Goal: Register for event/course

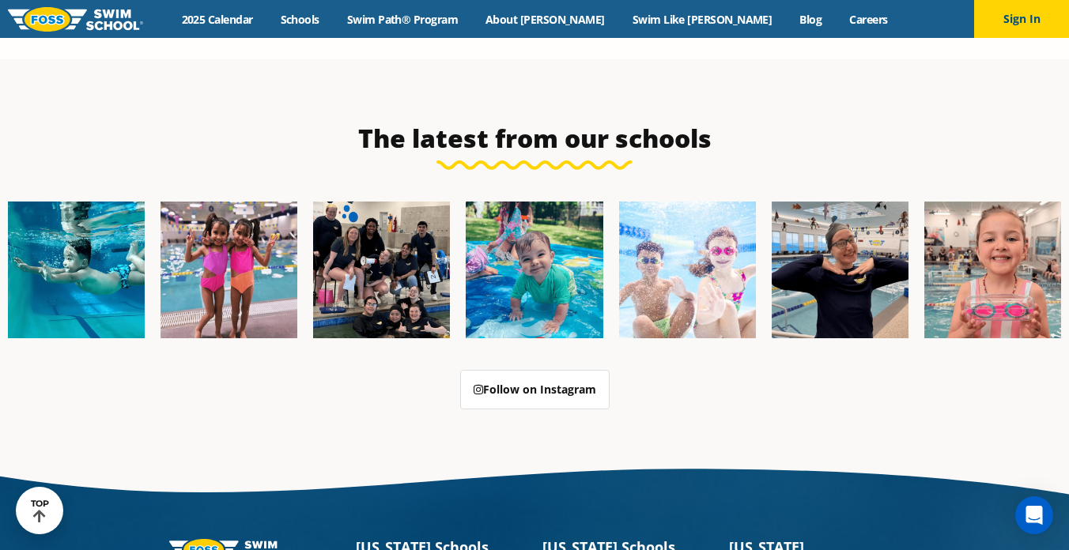
scroll to position [3701, 0]
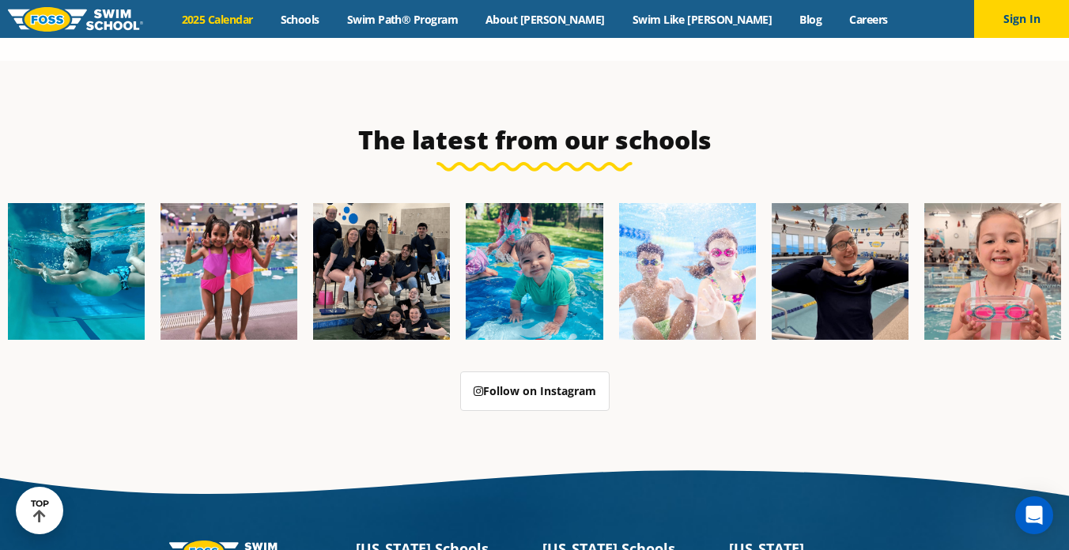
click at [251, 18] on link "2025 Calendar" at bounding box center [217, 19] width 99 height 15
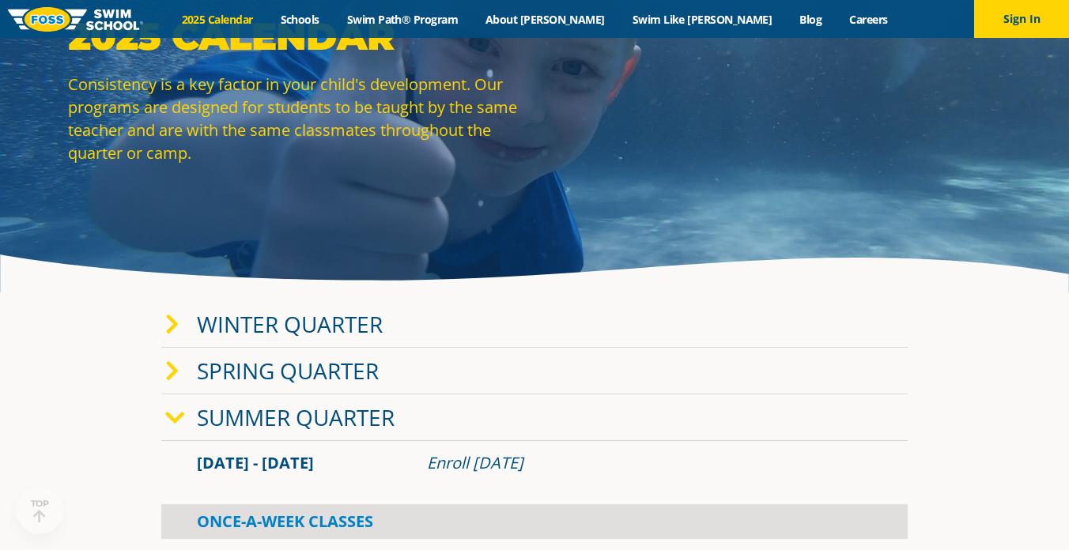
scroll to position [100, 0]
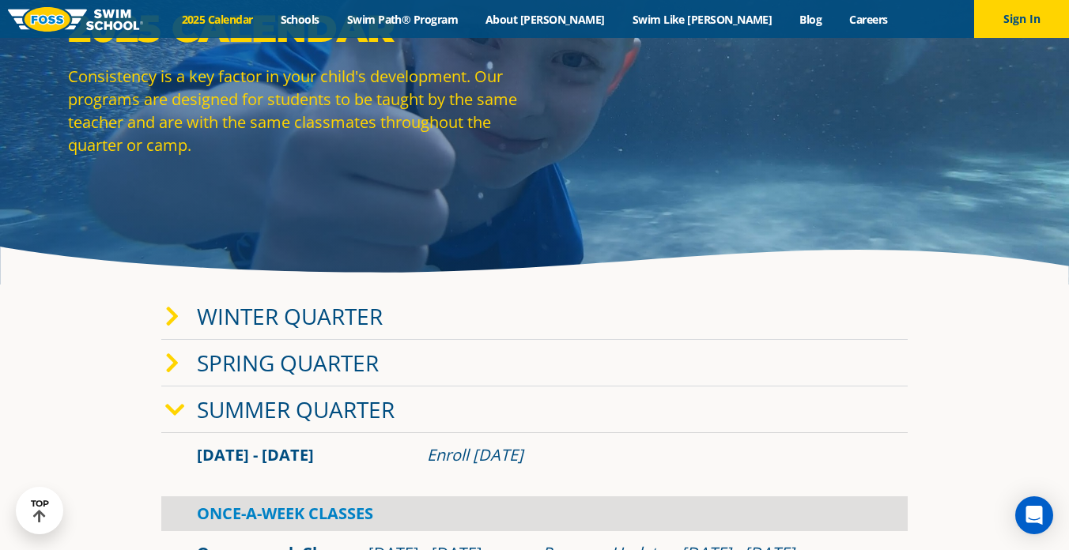
click at [245, 315] on link "Winter Quarter" at bounding box center [290, 316] width 186 height 30
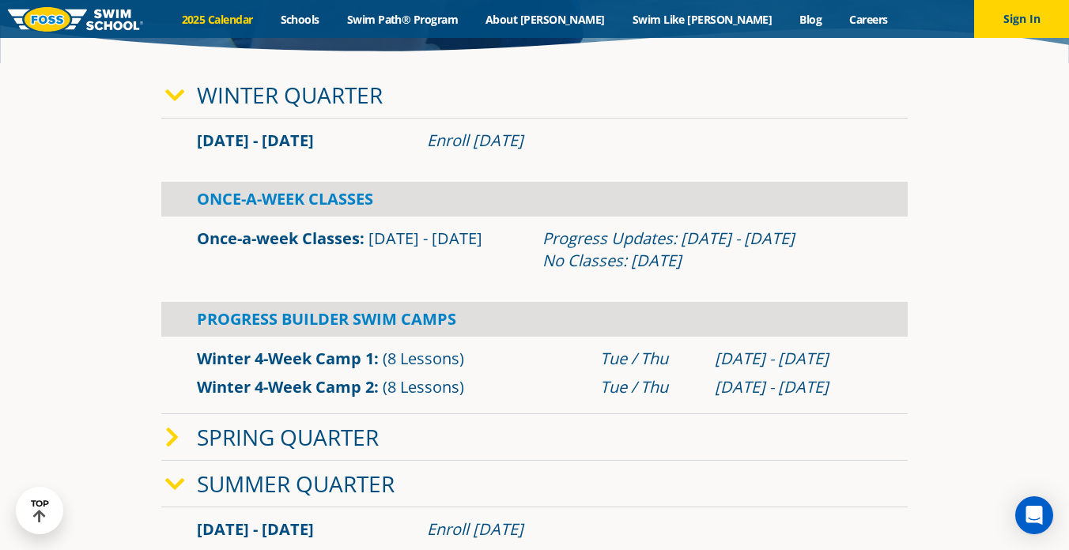
scroll to position [326, 0]
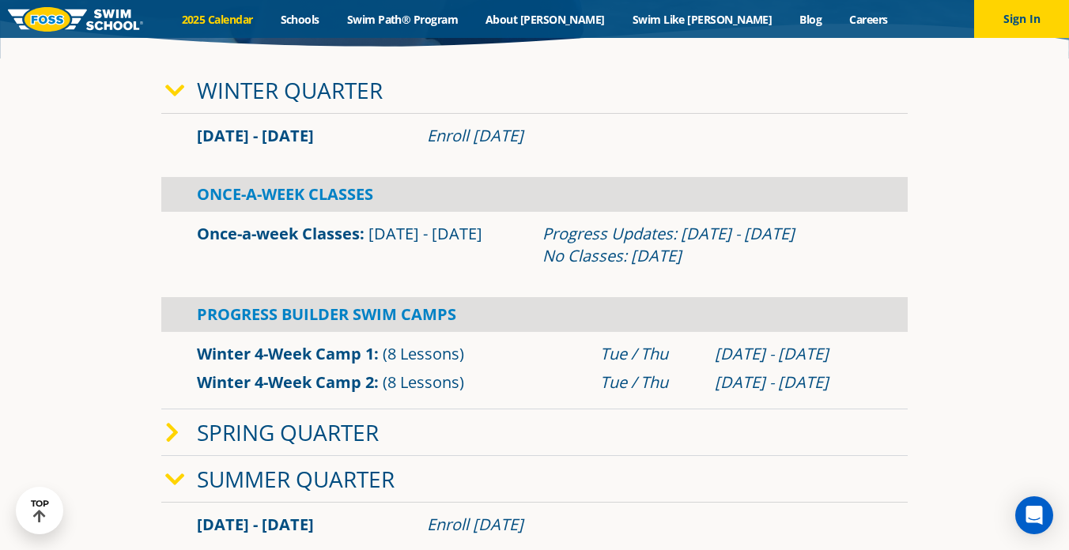
click at [176, 87] on icon at bounding box center [175, 91] width 20 height 22
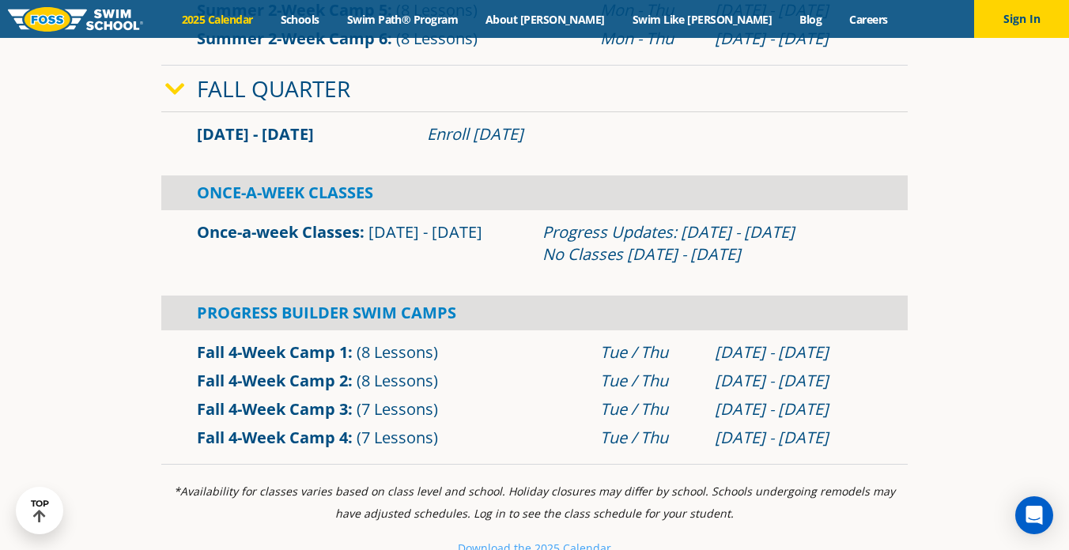
scroll to position [978, 0]
click at [232, 384] on link "Fall 4-Week Camp 2" at bounding box center [272, 381] width 151 height 21
click at [202, 353] on link "Fall 4-Week Camp 1" at bounding box center [272, 352] width 151 height 21
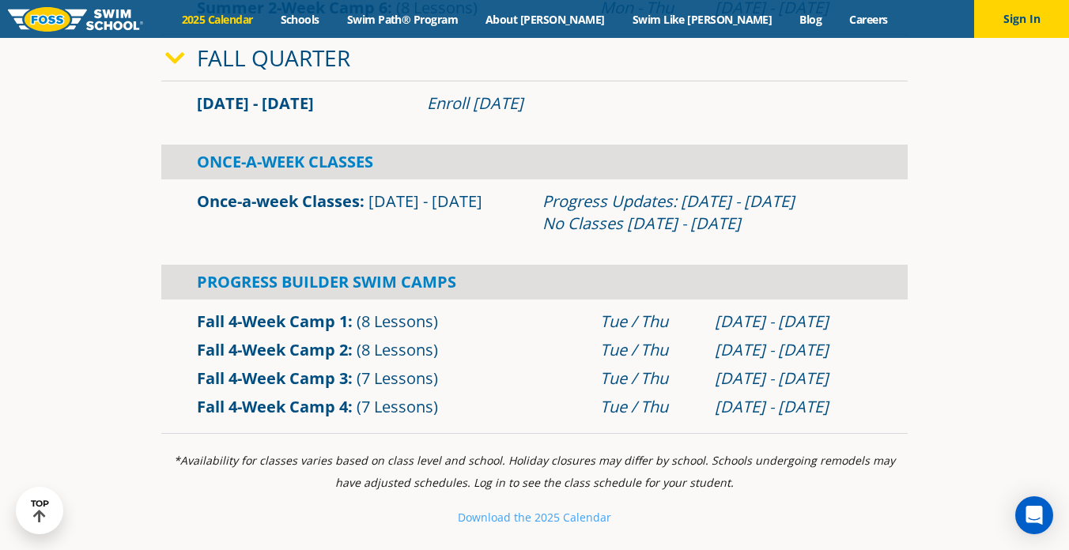
scroll to position [1014, 0]
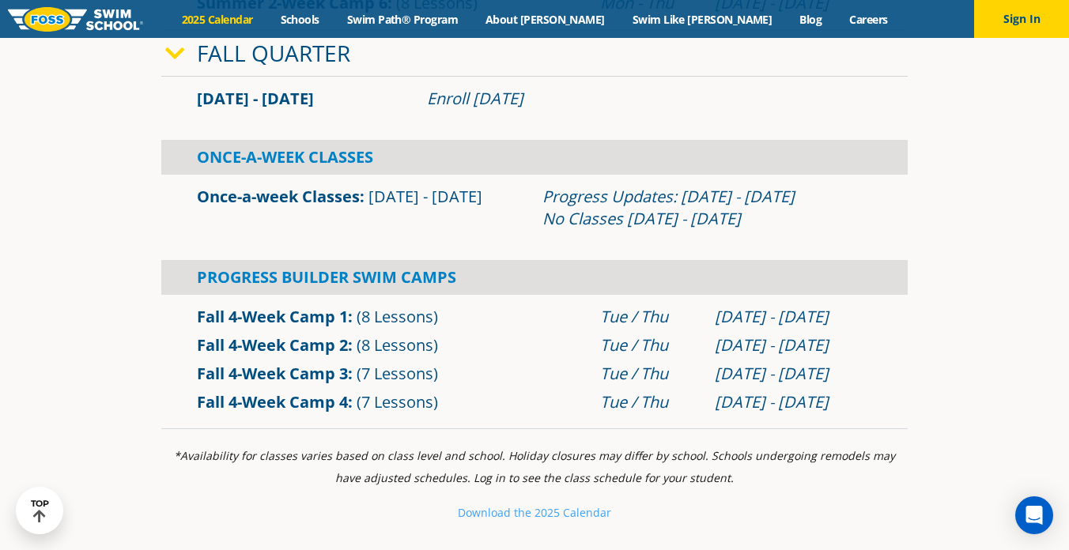
click at [311, 319] on link "Fall 4-Week Camp 1" at bounding box center [272, 316] width 151 height 21
